Goal: Task Accomplishment & Management: Manage account settings

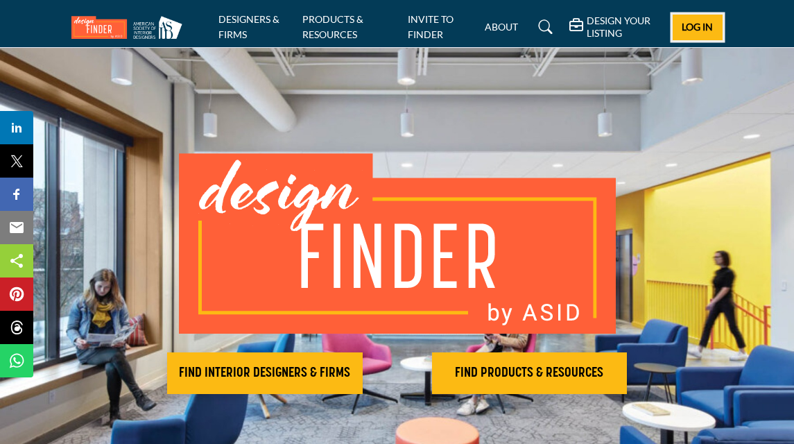
click at [697, 23] on span "Log In" at bounding box center [696, 27] width 31 height 12
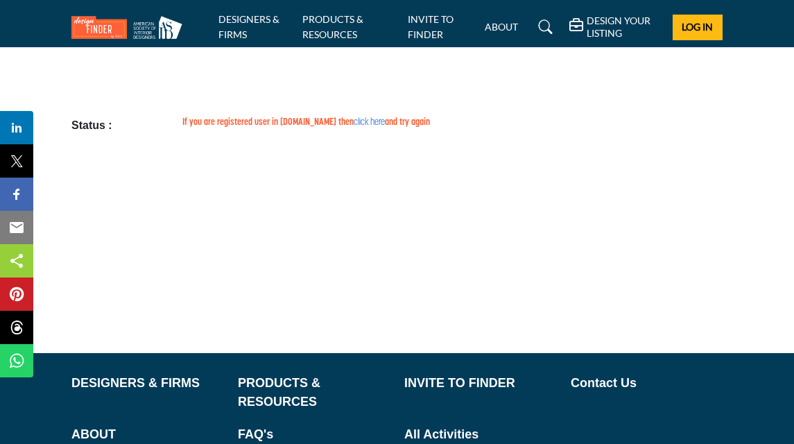
click at [354, 123] on link "click here" at bounding box center [369, 122] width 31 height 10
